Goal: Task Accomplishment & Management: Complete application form

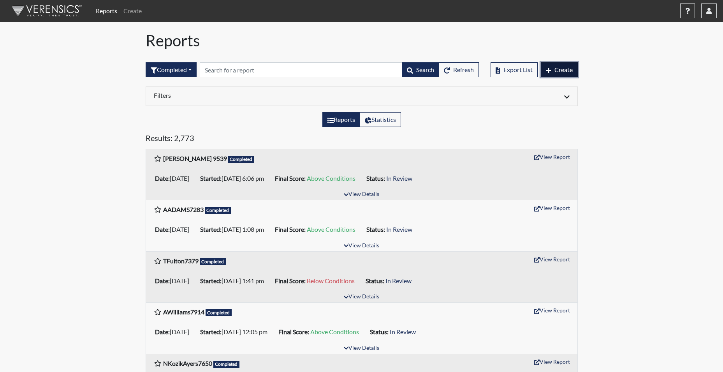
click at [557, 70] on span "Create" at bounding box center [564, 69] width 18 height 7
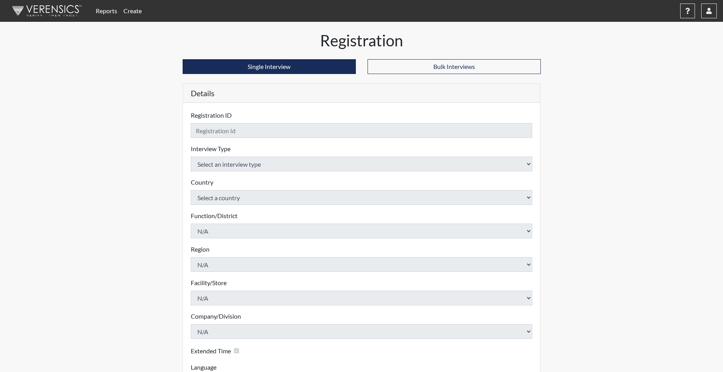
checkbox input "true"
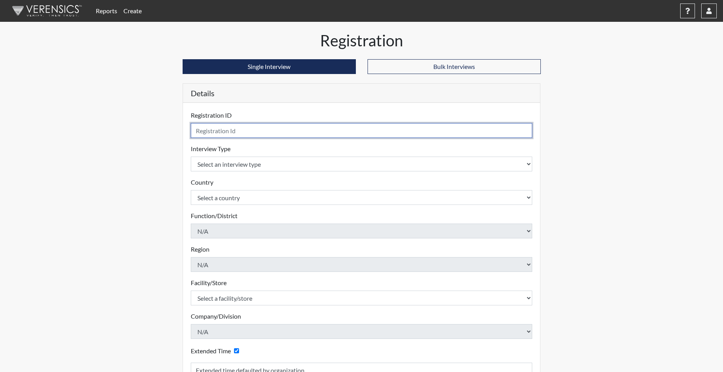
click at [270, 133] on input "text" at bounding box center [362, 130] width 342 height 15
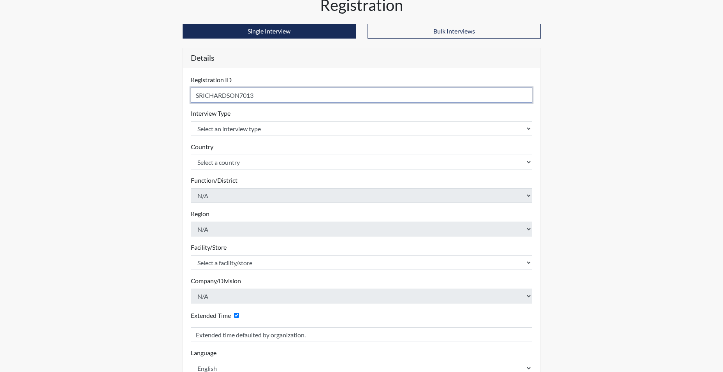
scroll to position [39, 0]
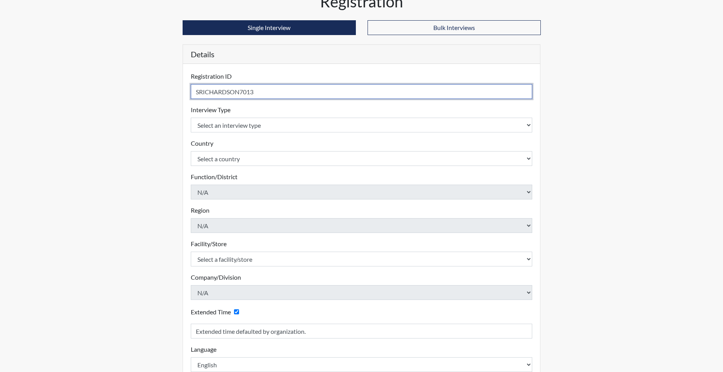
type input "SRICHARDSON7013"
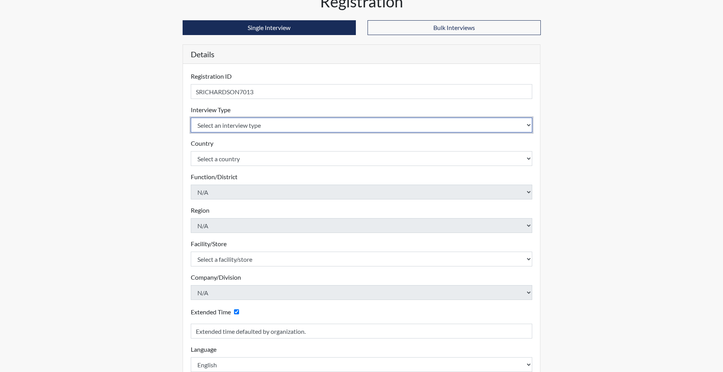
click at [255, 123] on select "Select an interview type Corrections Pre-Employment" at bounding box center [362, 125] width 342 height 15
select select "ff733e93-e1bf-11ea-9c9f-0eff0cf7eb8f"
click at [191, 118] on select "Select an interview type Corrections Pre-Employment" at bounding box center [362, 125] width 342 height 15
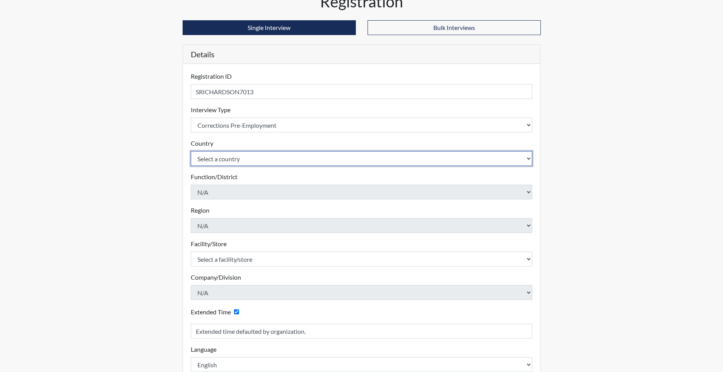
click at [248, 158] on select "Select a country [GEOGRAPHIC_DATA] [GEOGRAPHIC_DATA]" at bounding box center [362, 158] width 342 height 15
click at [248, 162] on select "Select a country [GEOGRAPHIC_DATA] [GEOGRAPHIC_DATA]" at bounding box center [362, 158] width 342 height 15
click at [243, 159] on select "Select a country [GEOGRAPHIC_DATA] [GEOGRAPHIC_DATA]" at bounding box center [362, 158] width 342 height 15
select select "united-states-of-[GEOGRAPHIC_DATA]"
click at [191, 151] on select "Select a country [GEOGRAPHIC_DATA] [GEOGRAPHIC_DATA]" at bounding box center [362, 158] width 342 height 15
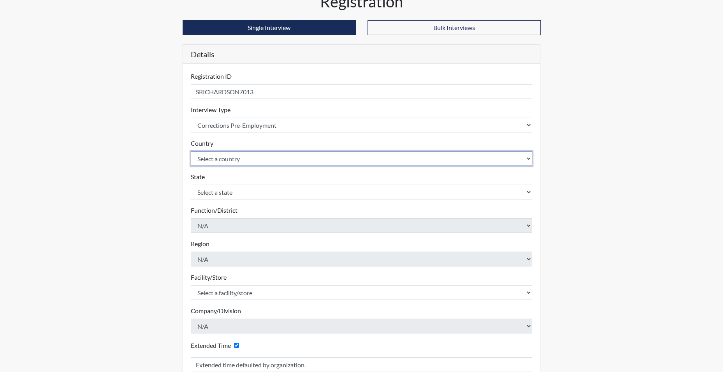
scroll to position [78, 0]
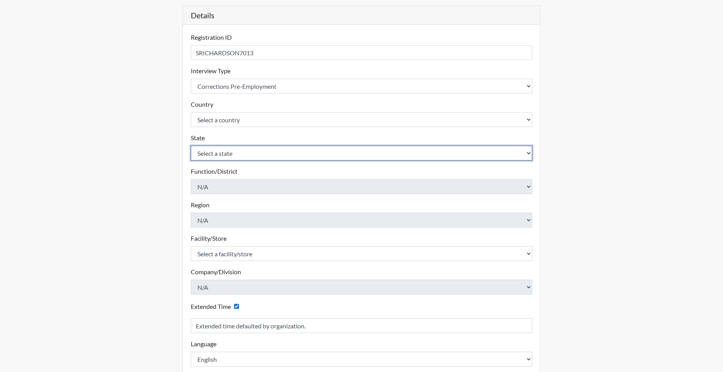
click at [231, 153] on select "Select a state [US_STATE] [US_STATE] [US_STATE] [US_STATE] [US_STATE] [US_STATE…" at bounding box center [362, 153] width 342 height 15
select select "SC"
click at [191, 146] on select "Select a state [US_STATE] [US_STATE] [US_STATE] [US_STATE] [US_STATE] [US_STATE…" at bounding box center [362, 153] width 342 height 15
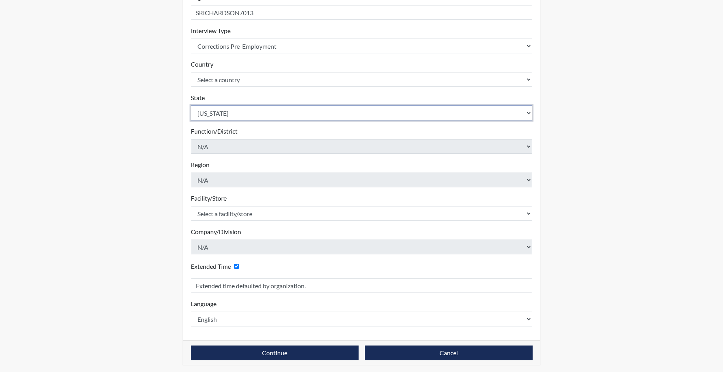
scroll to position [121, 0]
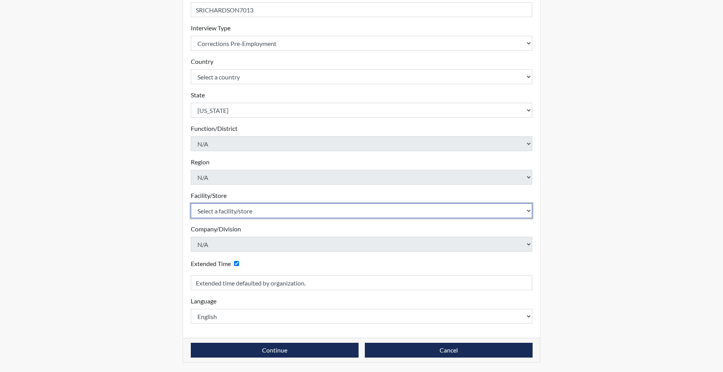
click at [231, 208] on select "Select a facility/store [GEOGRAPHIC_DATA] CI Broad River CI [PERSON_NAME] CI Di…" at bounding box center [362, 210] width 342 height 15
select select "d8fafbfe-3542-4e25-ab93-af3ea1b41fa7"
click at [191, 203] on select "Select a facility/store [GEOGRAPHIC_DATA] CI Broad River CI [PERSON_NAME] CI Di…" at bounding box center [362, 210] width 342 height 15
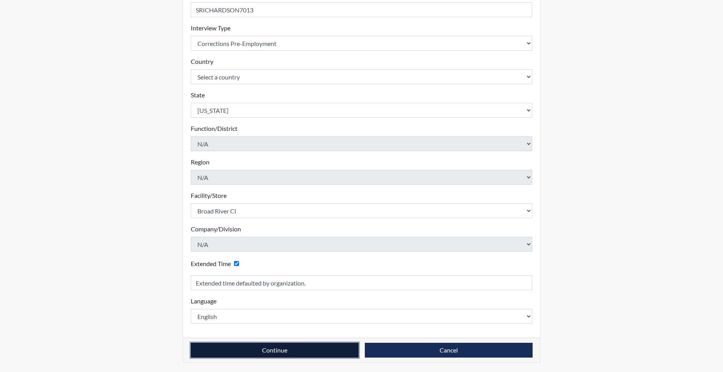
click at [281, 353] on button "Continue" at bounding box center [275, 350] width 168 height 15
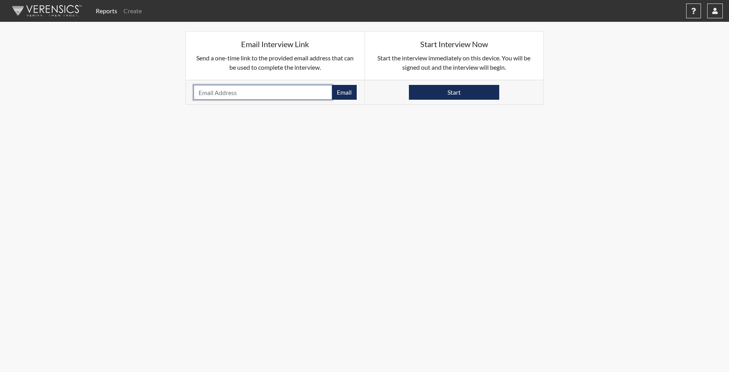
click at [221, 92] on input "email" at bounding box center [263, 92] width 139 height 15
paste input "[EMAIL_ADDRESS][DOMAIN_NAME]"
type input "[EMAIL_ADDRESS][DOMAIN_NAME]"
click at [345, 92] on button "Email" at bounding box center [344, 92] width 25 height 15
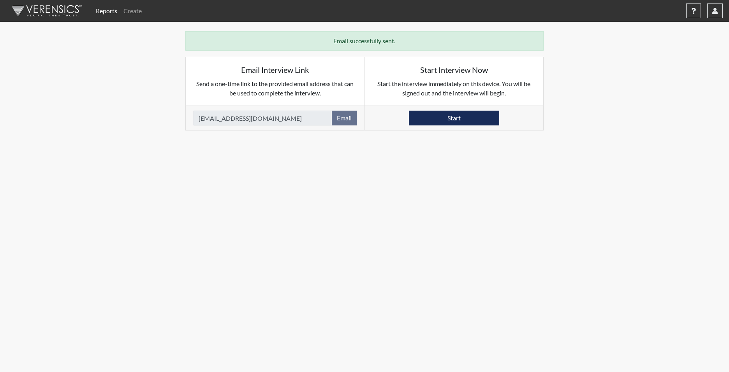
click at [419, 0] on nav "Reports Create Help Center × Verensics Best Practices How to successfully use t…" at bounding box center [364, 11] width 729 height 22
